Goal: Information Seeking & Learning: Get advice/opinions

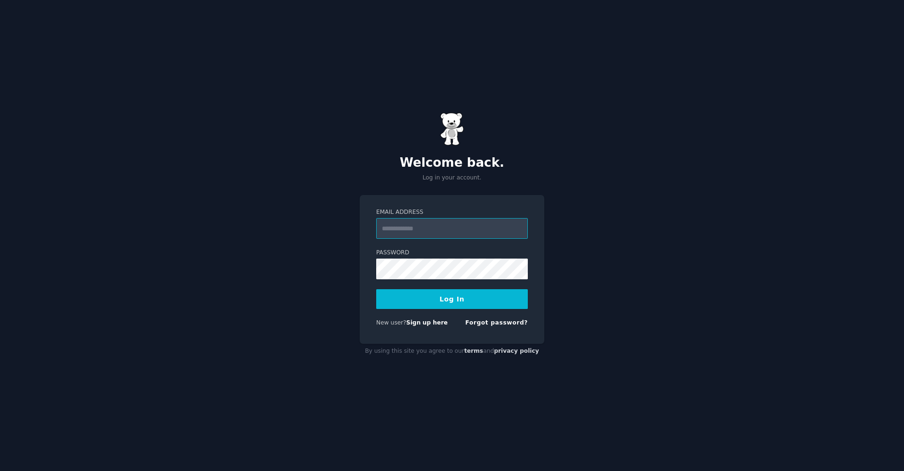
type input "**********"
click at [452, 299] on button "Log In" at bounding box center [452, 299] width 152 height 20
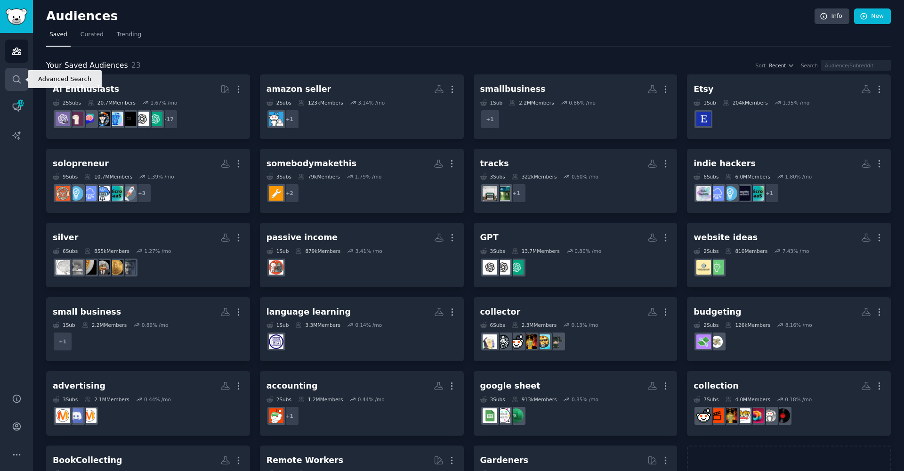
click at [12, 79] on icon "Sidebar" at bounding box center [17, 79] width 10 height 10
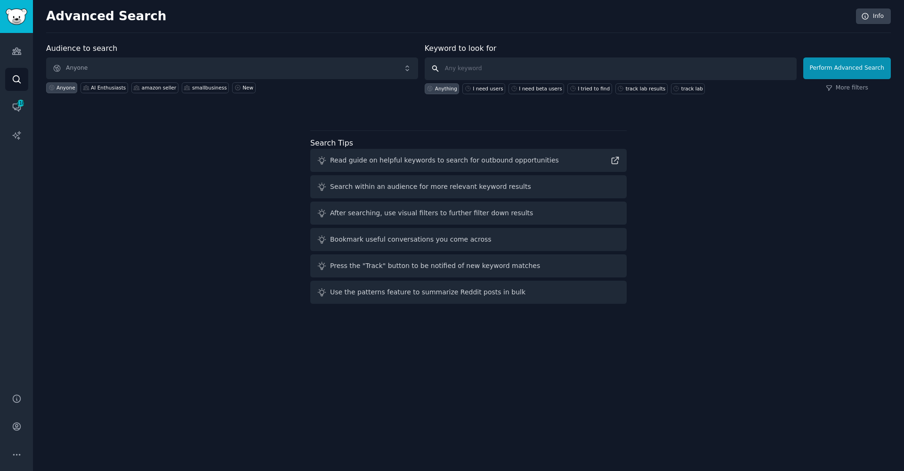
click at [472, 65] on input "text" at bounding box center [611, 68] width 372 height 23
paste input "mangools.com"
type input "mangools.com"
click at [849, 68] on button "Perform Advanced Search" at bounding box center [848, 68] width 88 height 22
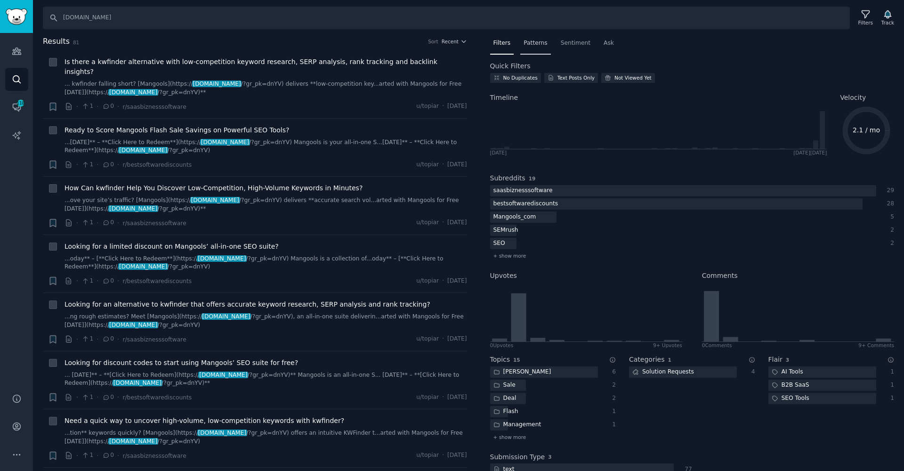
click at [546, 47] on div "Patterns" at bounding box center [536, 45] width 30 height 19
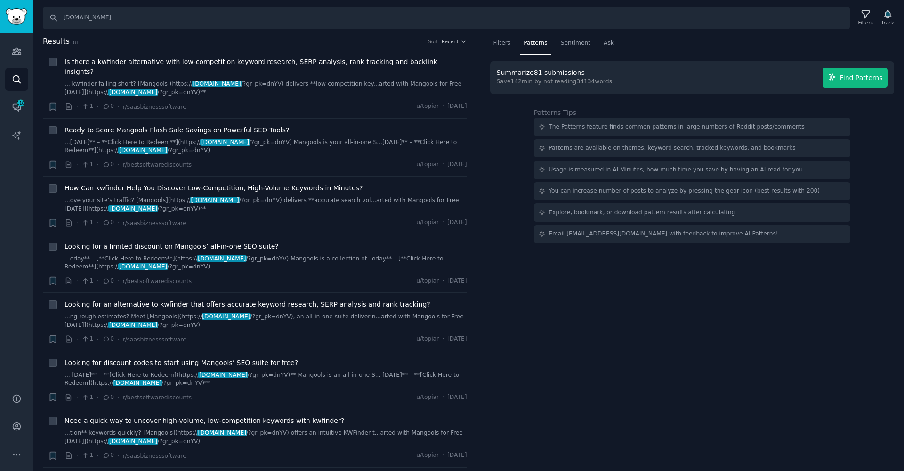
click at [873, 80] on span "Find Patterns" at bounding box center [861, 78] width 43 height 10
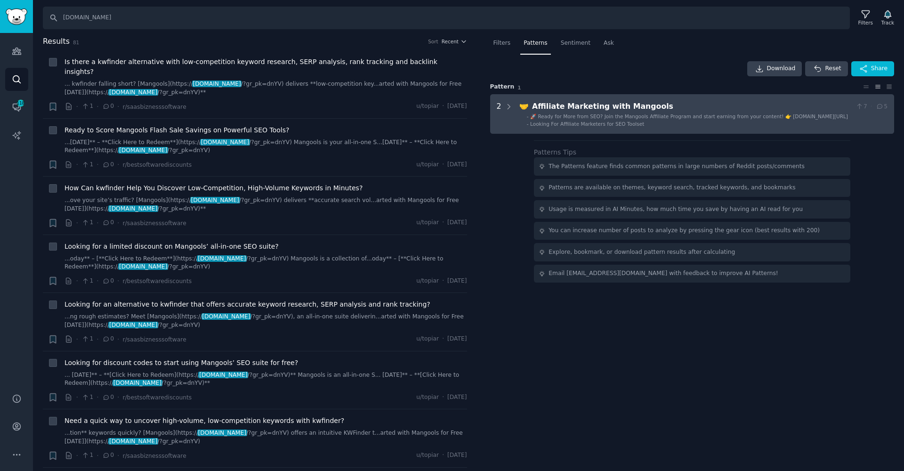
click at [680, 111] on div "Affiliate Marketing with Mangools" at bounding box center [692, 107] width 320 height 12
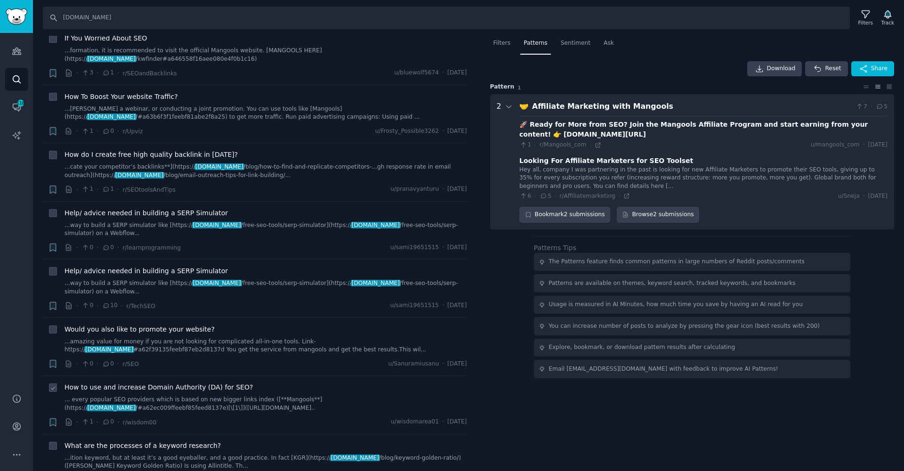
scroll to position [4167, 0]
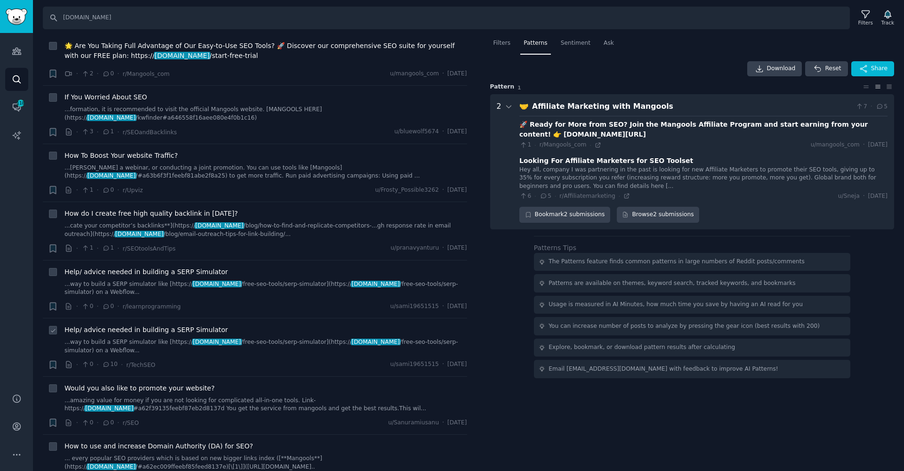
click at [173, 325] on div "Help/ advice needed in building a SERP Simulator ...way to build a SERP simulat…" at bounding box center [266, 347] width 403 height 45
click at [176, 325] on span "Help/ advice needed in building a SERP Simulator" at bounding box center [146, 330] width 163 height 10
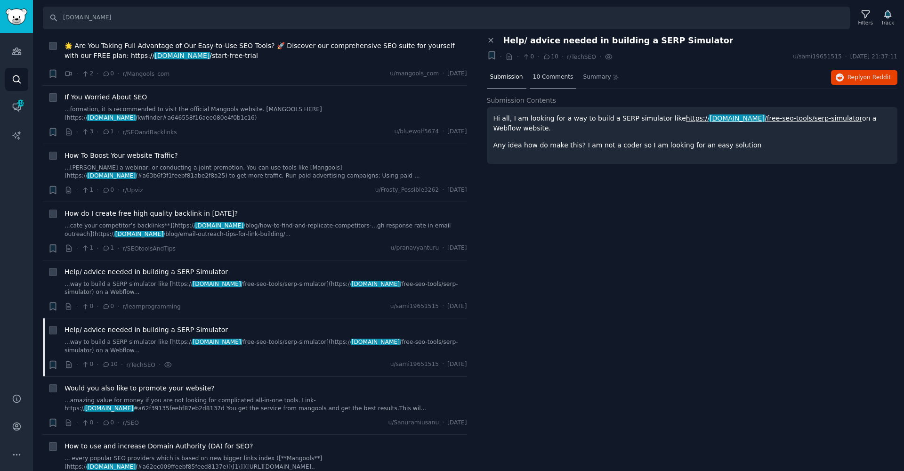
click at [550, 80] on span "10 Comments" at bounding box center [553, 77] width 41 height 8
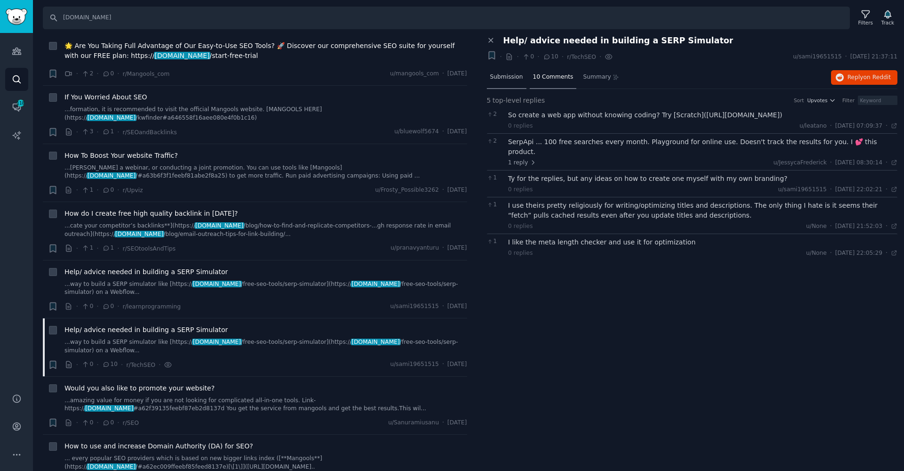
click at [504, 80] on span "Submission" at bounding box center [506, 77] width 33 height 8
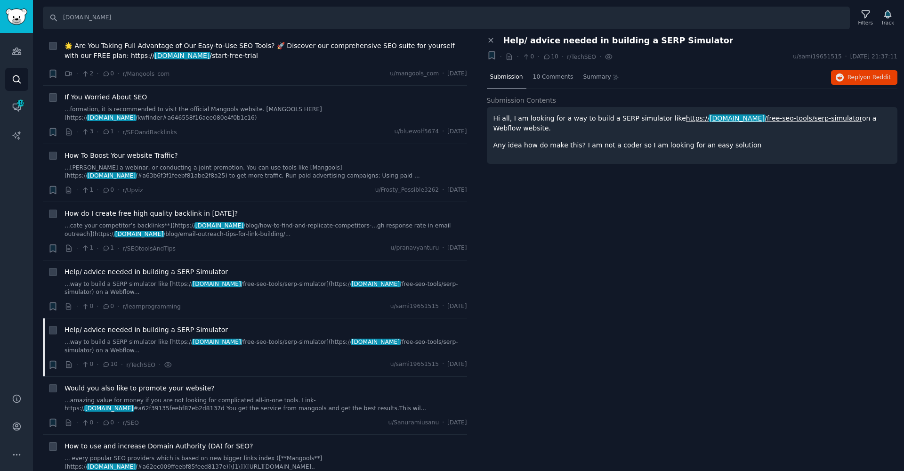
click at [580, 120] on p "Hi all, I am looking for a way to build a SERP simulator like https:// mangools…" at bounding box center [693, 124] width 398 height 20
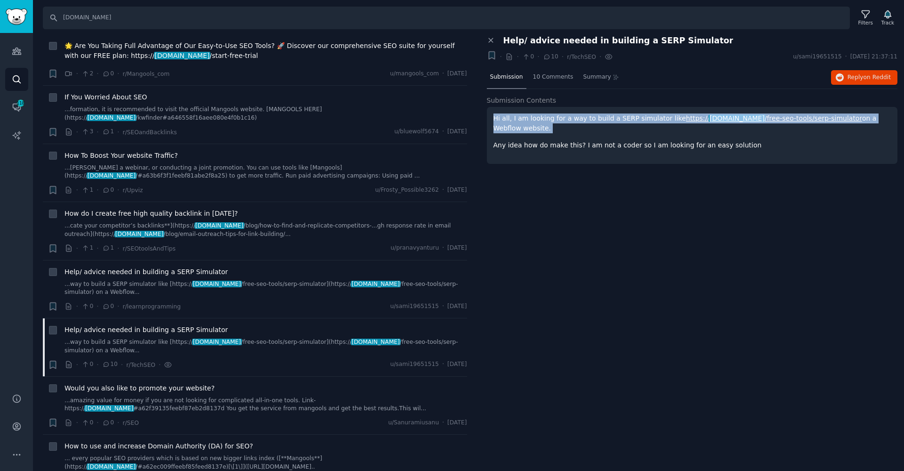
click at [580, 120] on p "Hi all, I am looking for a way to build a SERP simulator like https:// mangools…" at bounding box center [693, 124] width 398 height 20
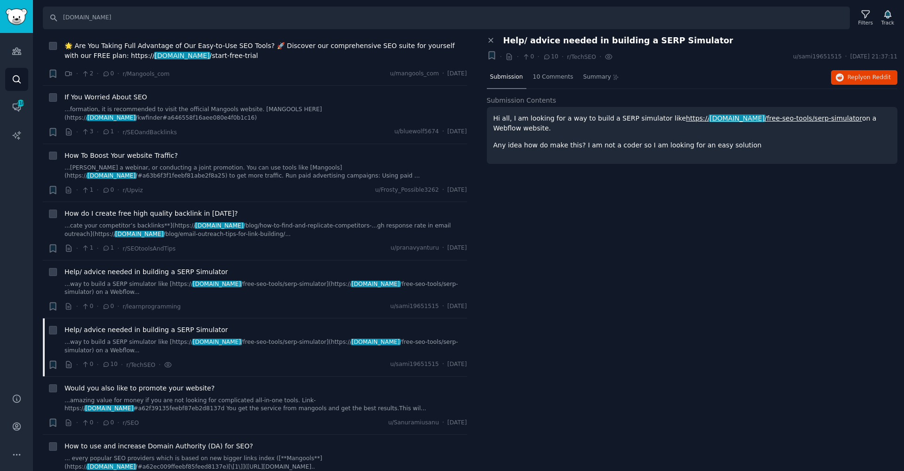
click at [575, 148] on p "Any idea how do make this? I am not a coder so I am looking for an easy solution" at bounding box center [693, 145] width 398 height 10
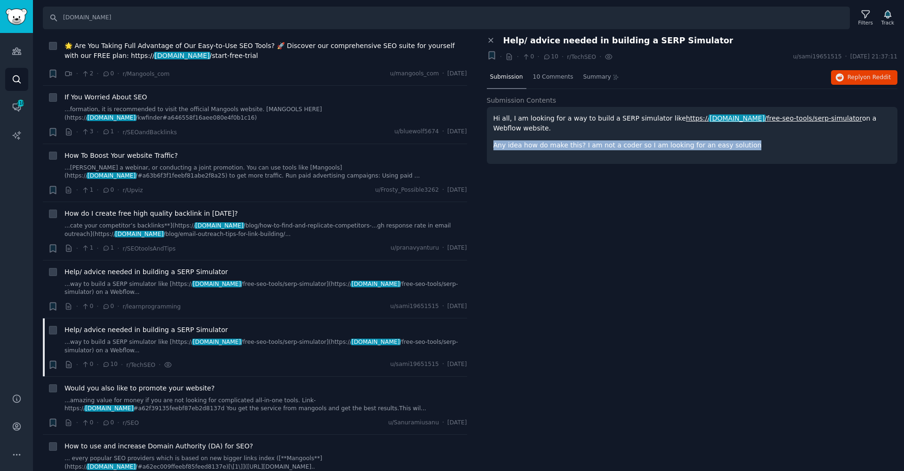
click at [575, 148] on p "Any idea how do make this? I am not a coder so I am looking for an easy solution" at bounding box center [693, 145] width 398 height 10
click at [567, 172] on div "Submission Contents Hi all, I am looking for a way to build a SERP simulator li…" at bounding box center [692, 135] width 411 height 79
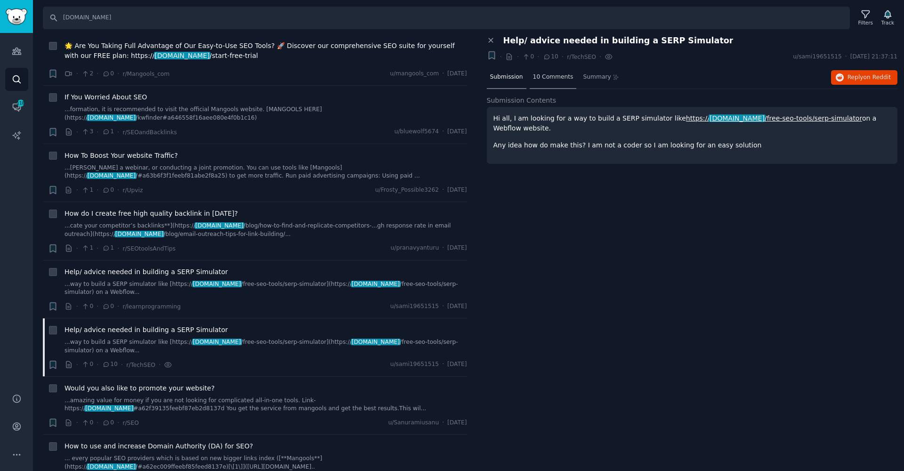
click at [536, 79] on span "10 Comments" at bounding box center [553, 77] width 41 height 8
